Goal: Task Accomplishment & Management: Manage account settings

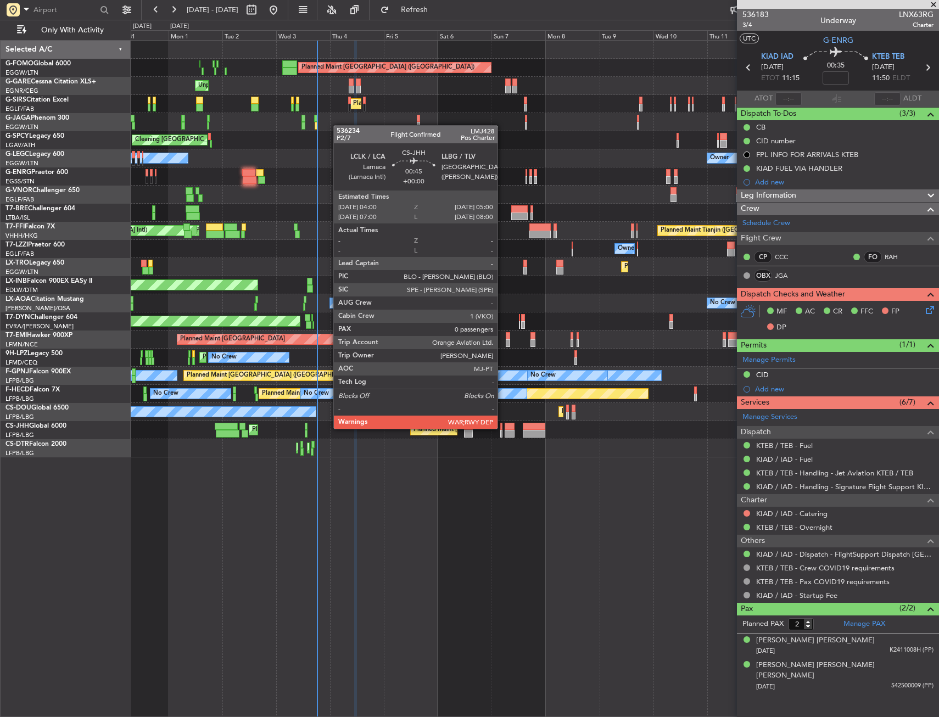
click at [502, 428] on div at bounding box center [501, 427] width 3 height 8
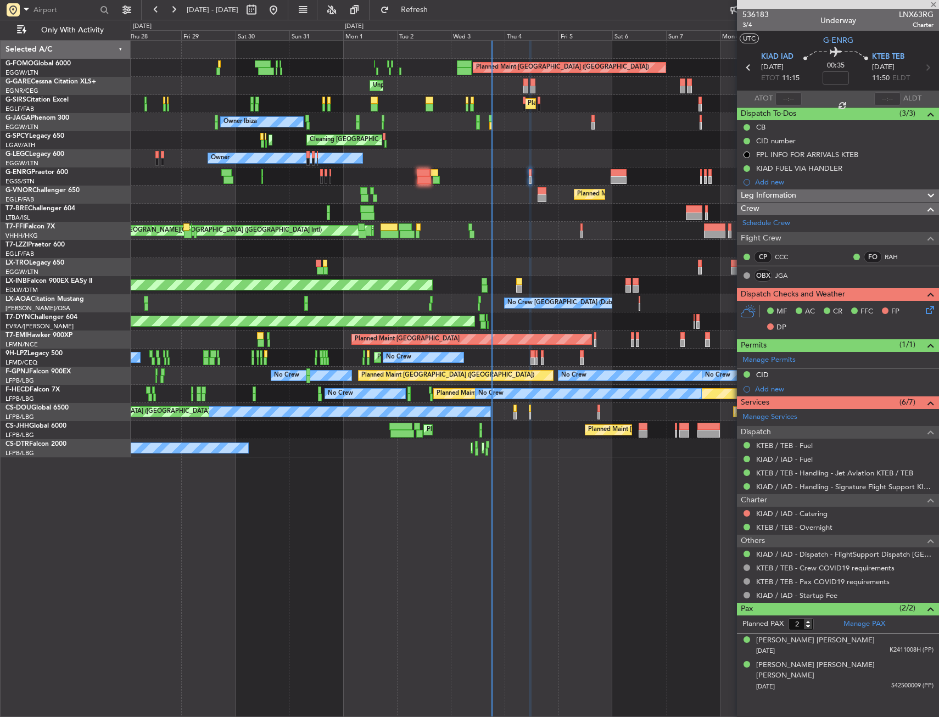
type input "0"
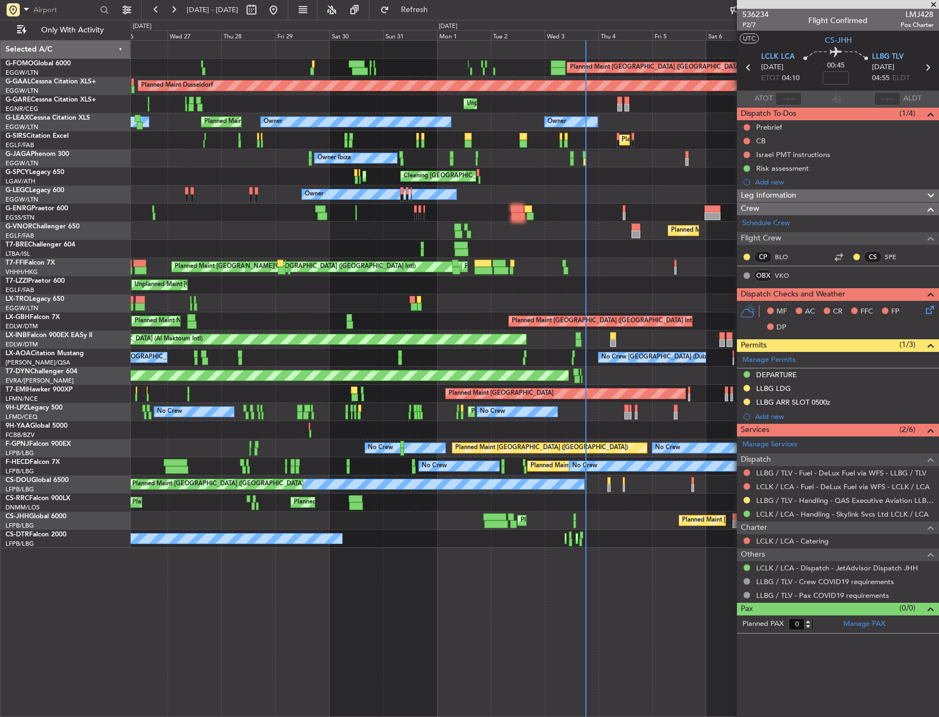
click at [202, 520] on div "Planned Maint [GEOGRAPHIC_DATA] ([GEOGRAPHIC_DATA]) Planned Maint [GEOGRAPHIC_D…" at bounding box center [534, 521] width 807 height 18
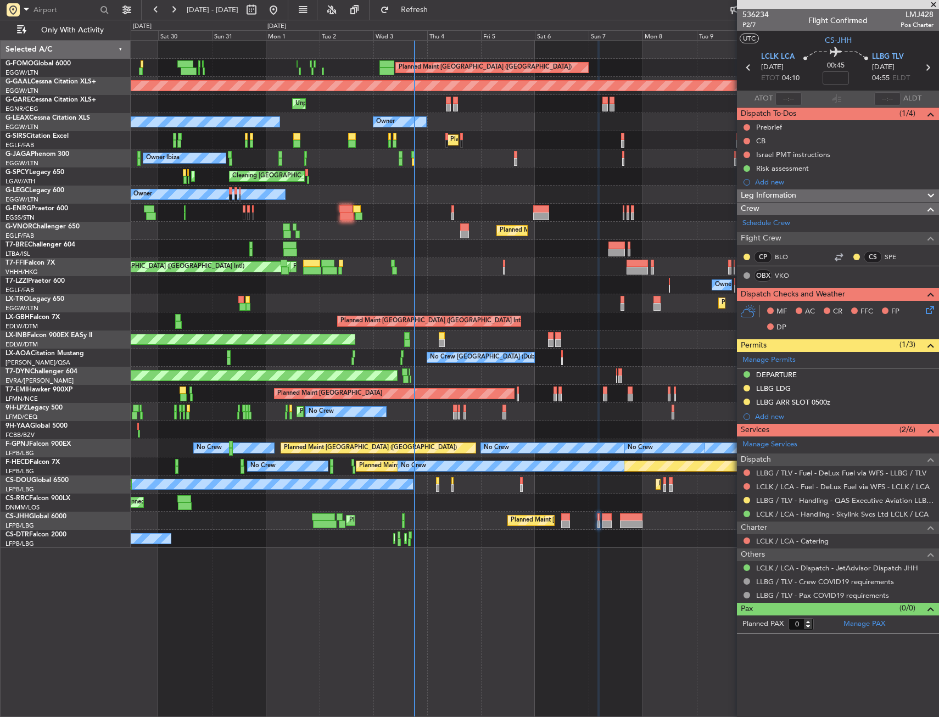
click at [158, 522] on div "Planned Maint [GEOGRAPHIC_DATA] ([GEOGRAPHIC_DATA]) Planned Maint [GEOGRAPHIC_D…" at bounding box center [534, 521] width 807 height 18
click at [209, 520] on div "Planned Maint [GEOGRAPHIC_DATA] ([GEOGRAPHIC_DATA]) Planned Maint [GEOGRAPHIC_D…" at bounding box center [534, 521] width 807 height 18
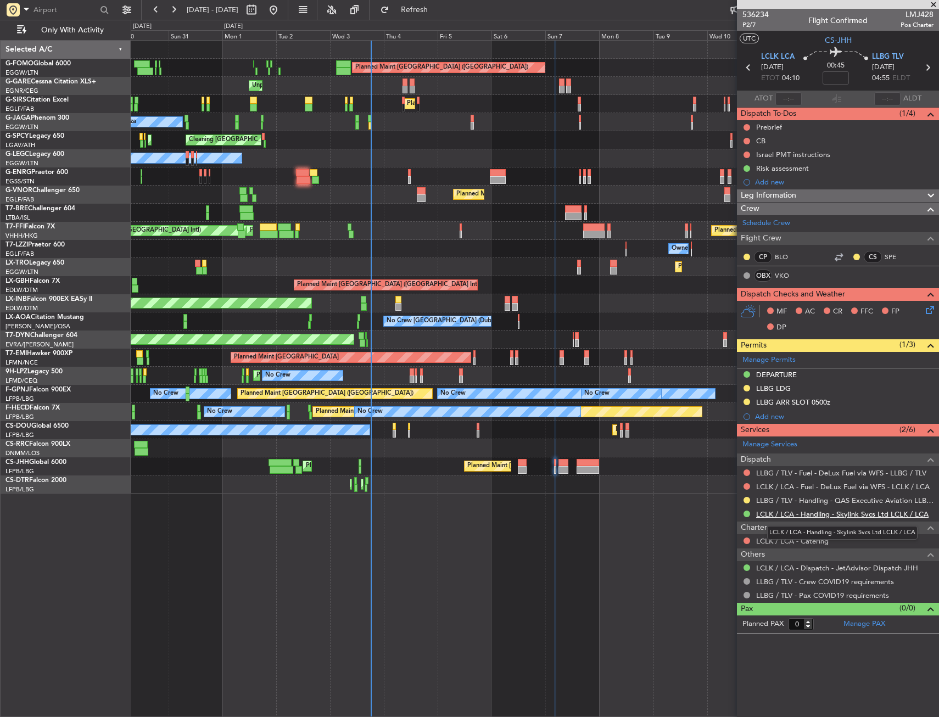
click at [764, 515] on link "LCLK / LCA - Handling - Skylink Svcs Ltd LCLK / LCA" at bounding box center [842, 513] width 172 height 9
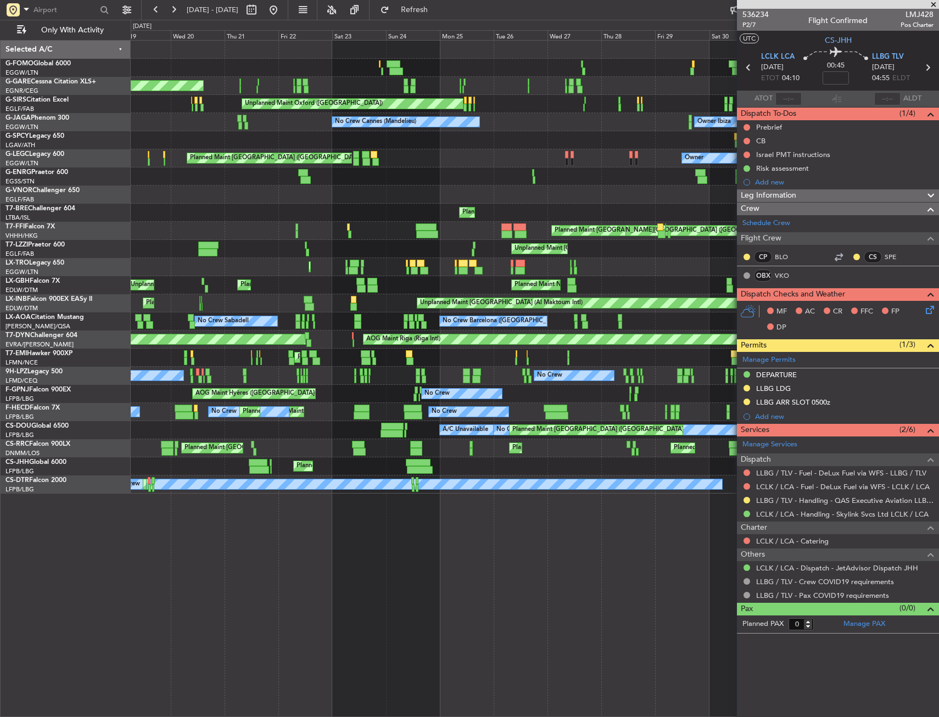
click at [788, 486] on fb-app "[DATE] - [DATE] Refresh Quick Links Only With Activity Planned Maint [GEOGRAPHI…" at bounding box center [469, 362] width 939 height 709
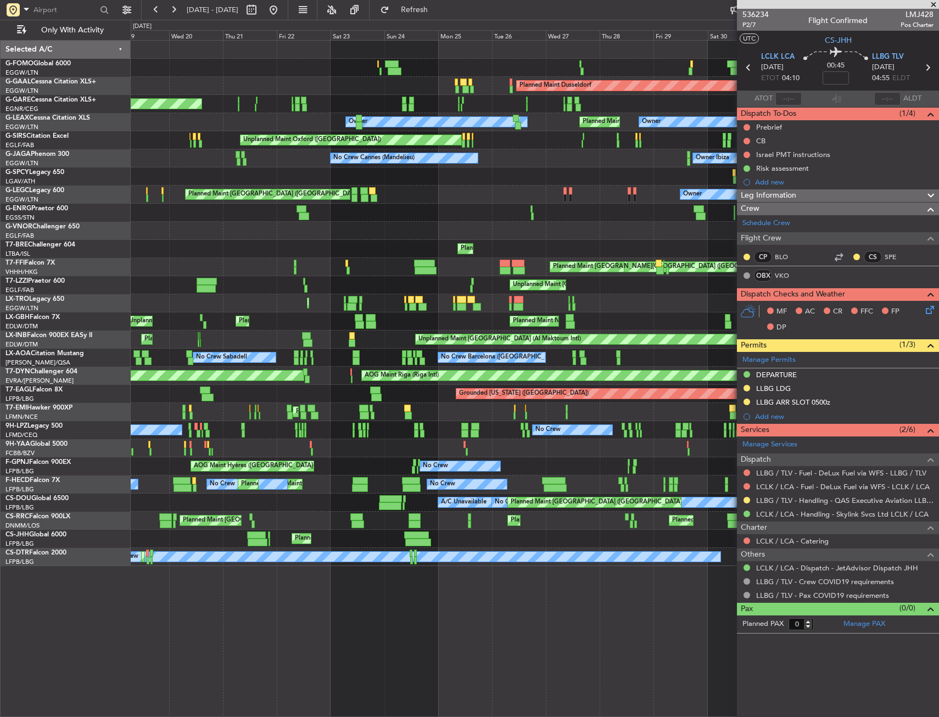
click at [400, 535] on div "Planned Maint [GEOGRAPHIC_DATA] ([GEOGRAPHIC_DATA]) Planned Maint [GEOGRAPHIC_D…" at bounding box center [534, 539] width 807 height 18
click at [406, 535] on div at bounding box center [416, 535] width 25 height 8
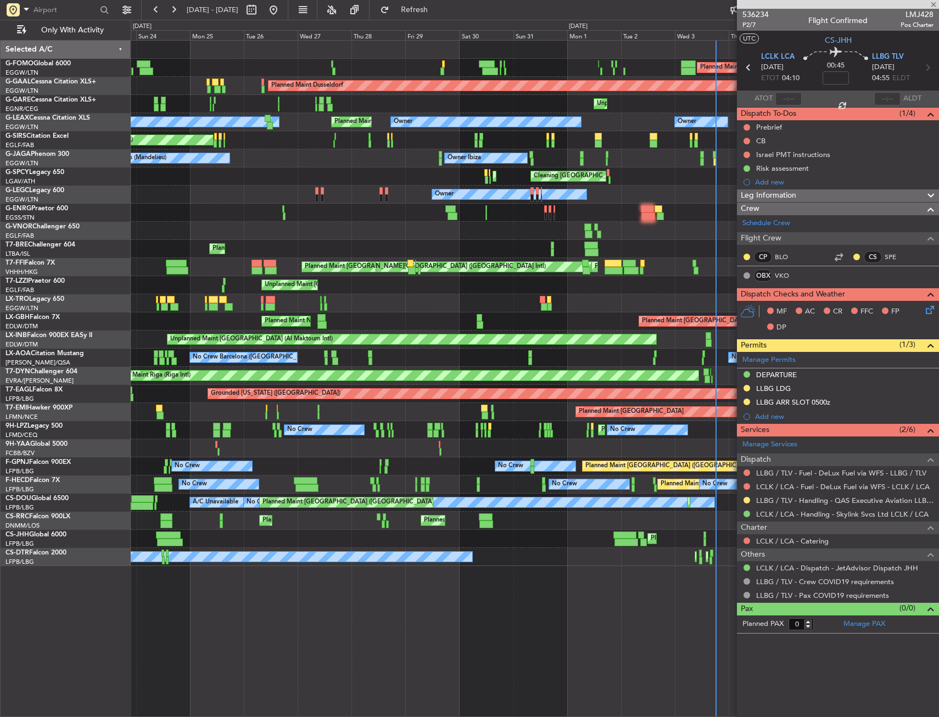
click at [302, 547] on div "Planned Maint [GEOGRAPHIC_DATA] ([GEOGRAPHIC_DATA]) Planned Maint [GEOGRAPHIC_D…" at bounding box center [534, 539] width 807 height 18
type input "+01:10"
type input "09:53"
type input "20:45"
type input "11"
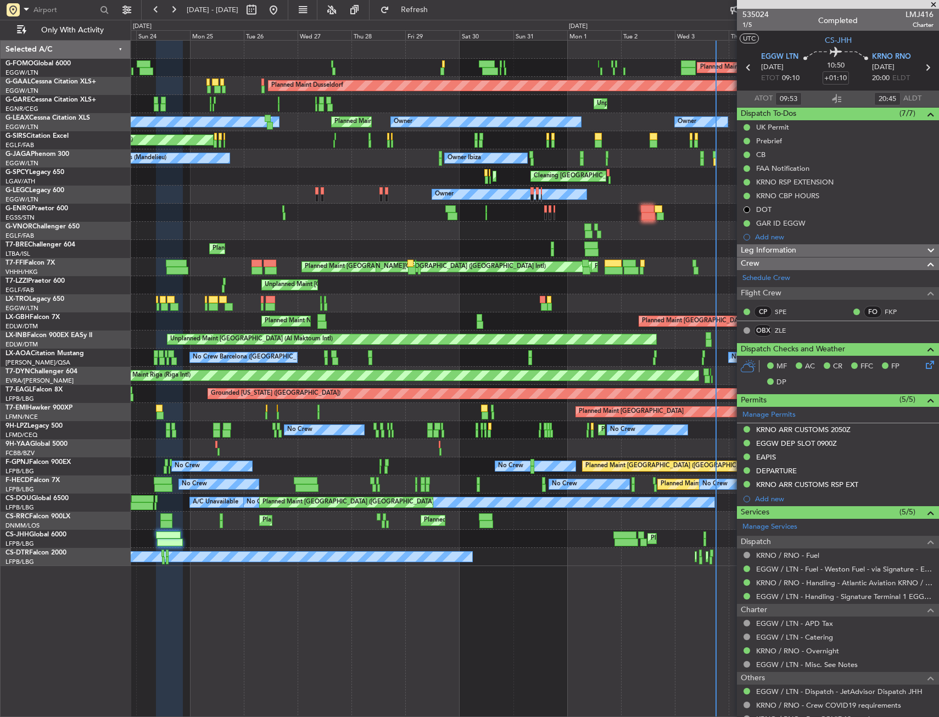
click at [776, 584] on mat-tooltip-component "EGGW / LTN - Fuel - Weston Fuel - via Signature - EGGW/LTN" at bounding box center [835, 587] width 190 height 29
click at [761, 584] on link "KRNO / RNO - Handling - Atlantic Aviation KRNO / RNO" at bounding box center [844, 582] width 177 height 9
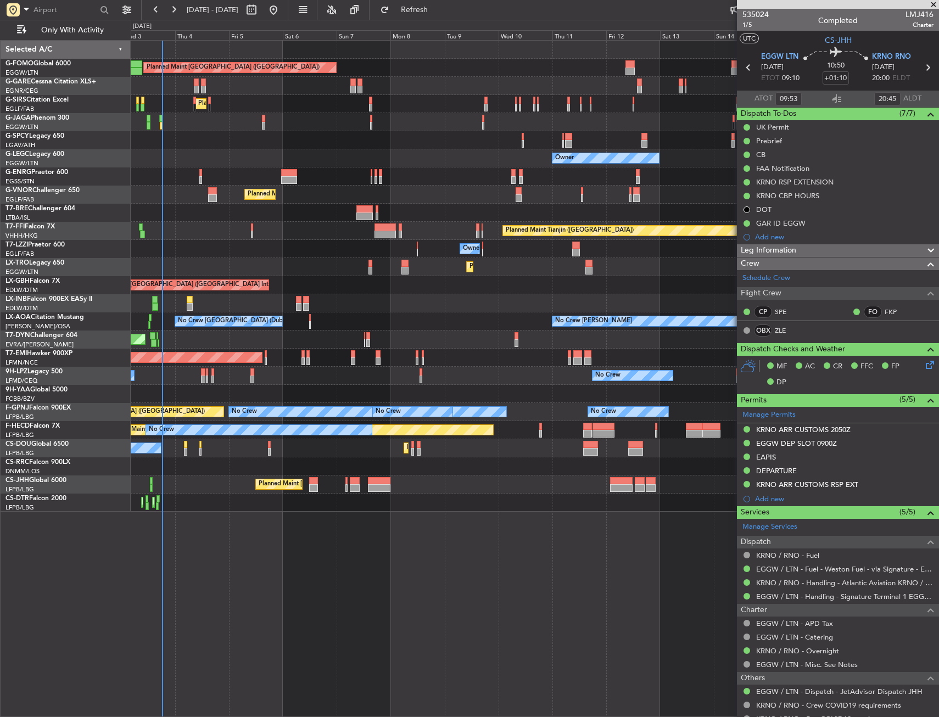
click at [180, 532] on div "Planned Maint [GEOGRAPHIC_DATA] ([GEOGRAPHIC_DATA]) Unplanned Maint [PERSON_NAM…" at bounding box center [535, 378] width 808 height 677
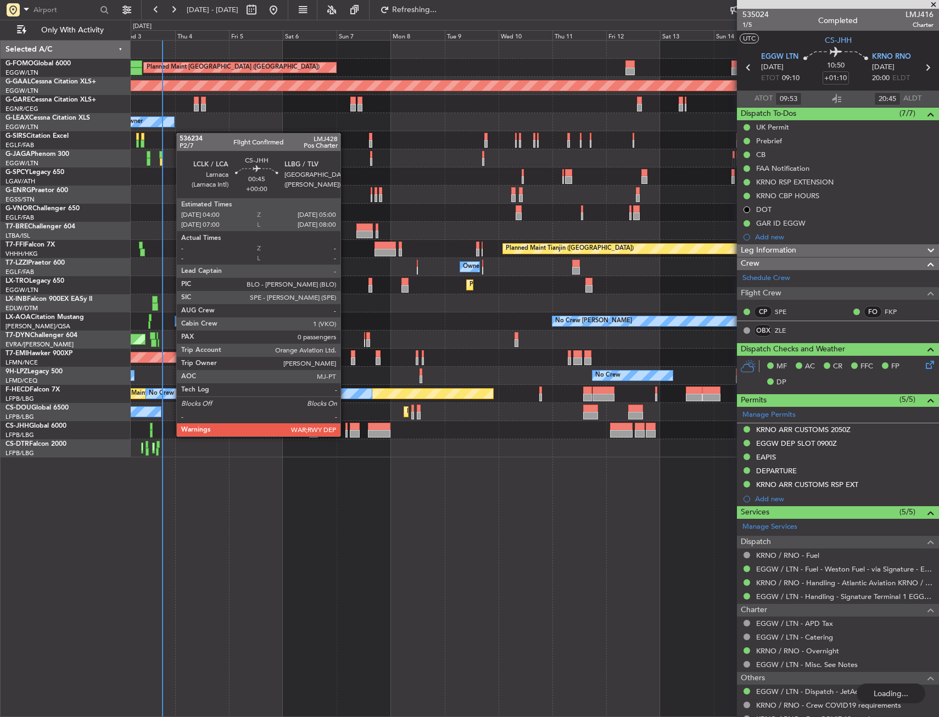
click at [345, 435] on div at bounding box center [346, 434] width 3 height 8
type input "0"
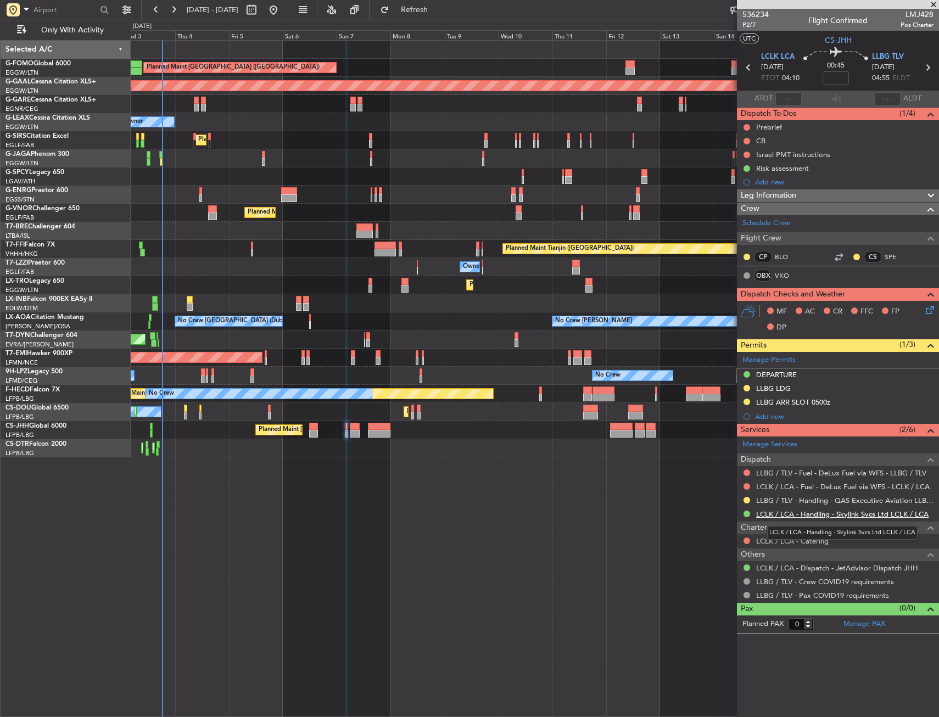
click at [783, 509] on link "LCLK / LCA - Handling - Skylink Svcs Ltd LCLK / LCA" at bounding box center [842, 513] width 172 height 9
